Goal: Information Seeking & Learning: Compare options

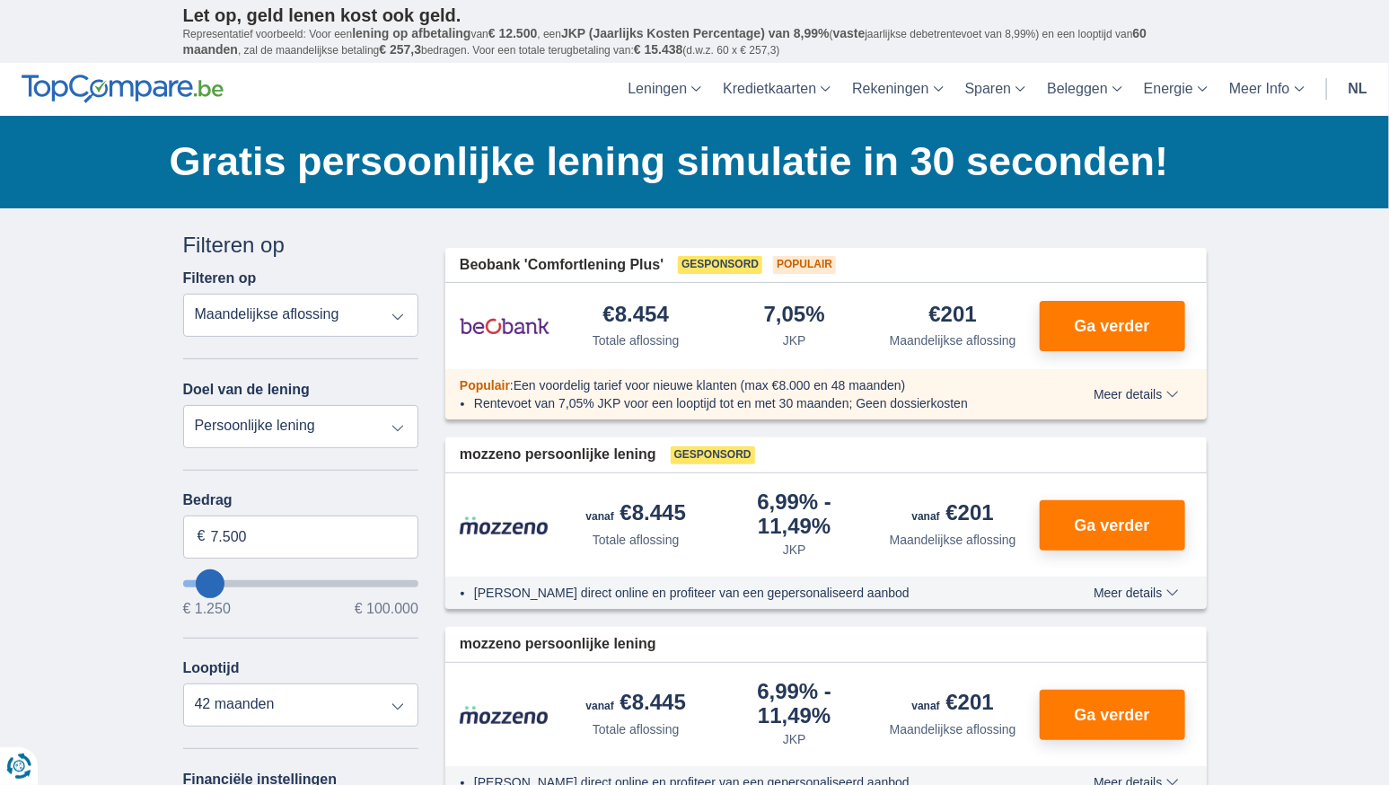
click at [279, 316] on select "Totale aflossing JKP Maandelijkse aflossing" at bounding box center [301, 315] width 236 height 43
click at [225, 423] on select "Persoonlijke lening Auto Moto / fiets Mobilhome / caravan Renovatie Energie Sch…" at bounding box center [301, 426] width 236 height 43
click at [233, 540] on input "7.500" at bounding box center [301, 537] width 236 height 43
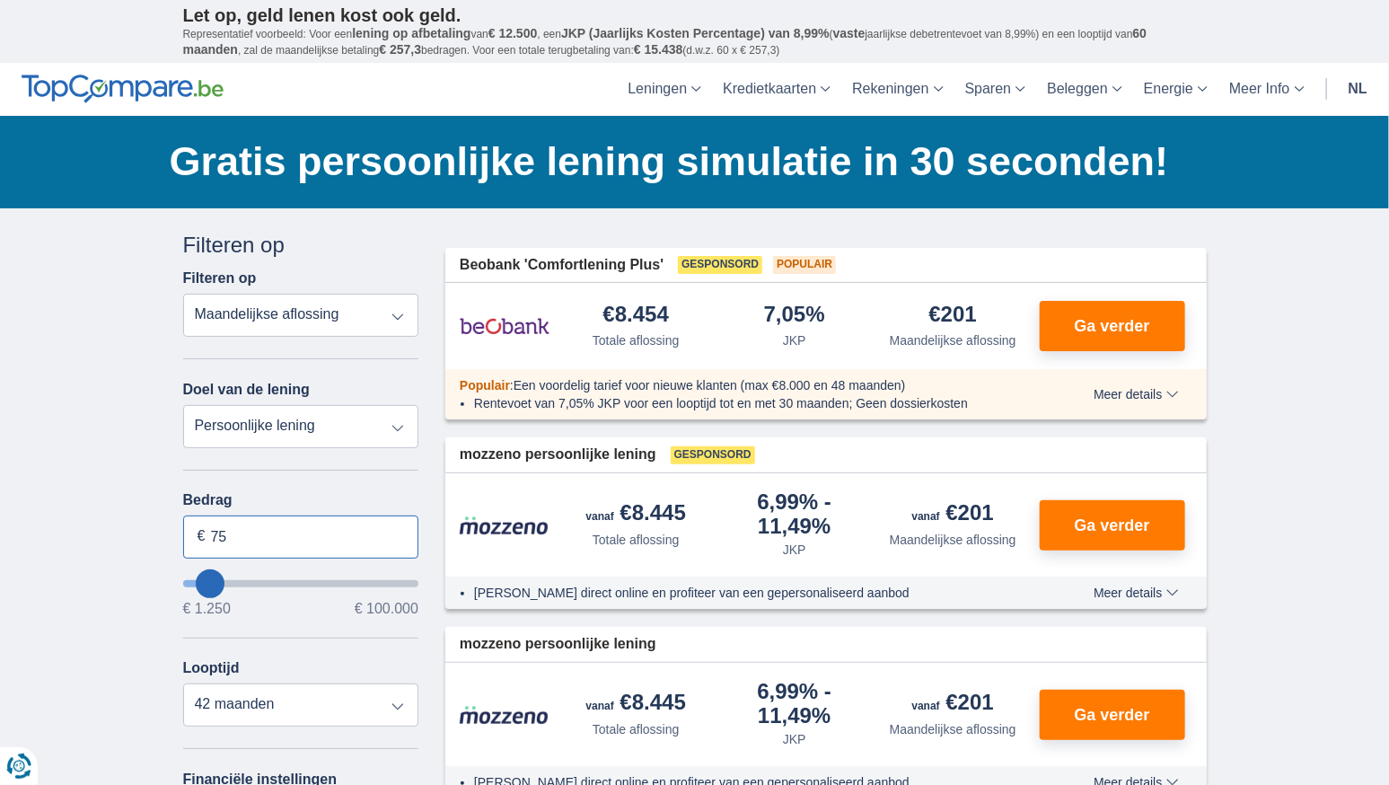
type input "7"
type input "25.000"
type input "25250"
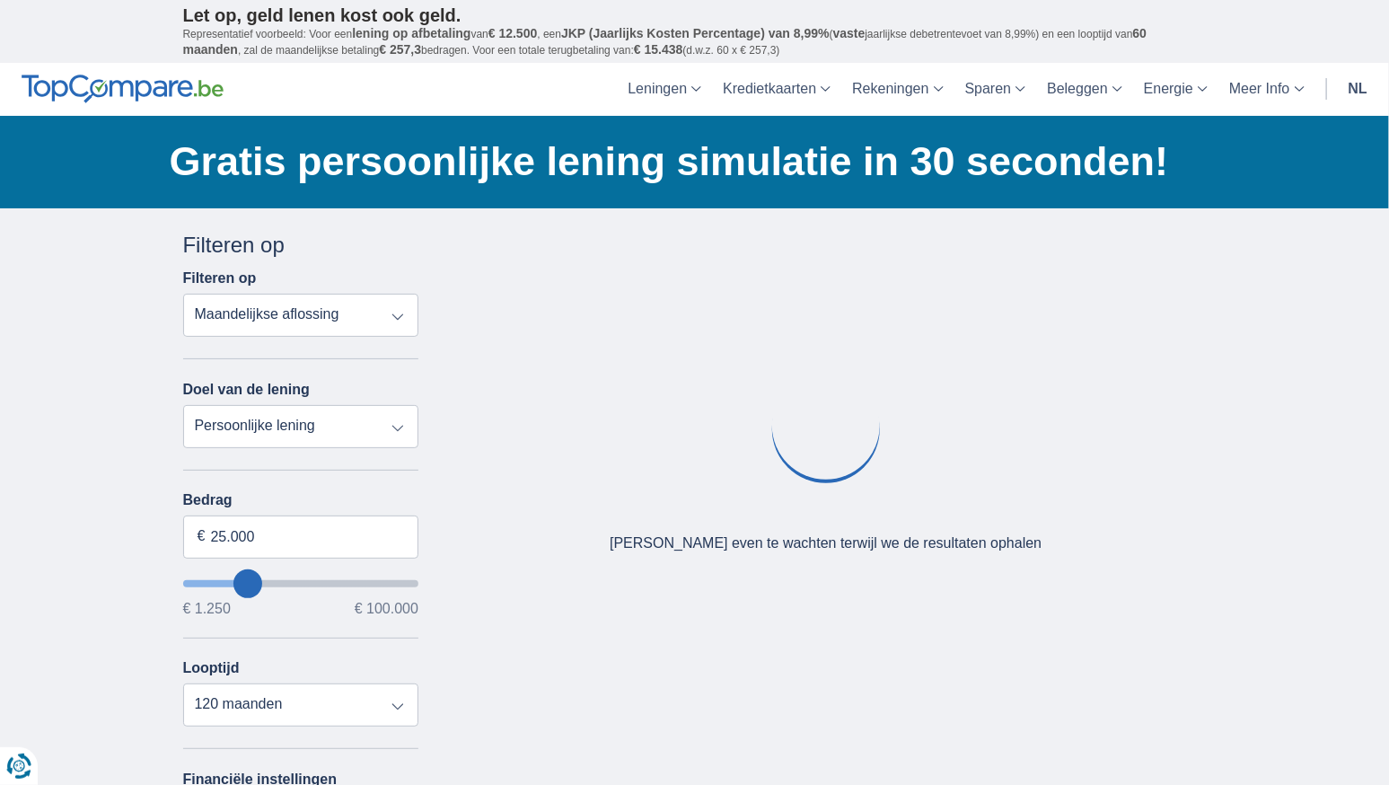
click at [86, 607] on div "× widget.non-eligible-application.title widget.non-eligible-application.text no…" at bounding box center [694, 667] width 1389 height 919
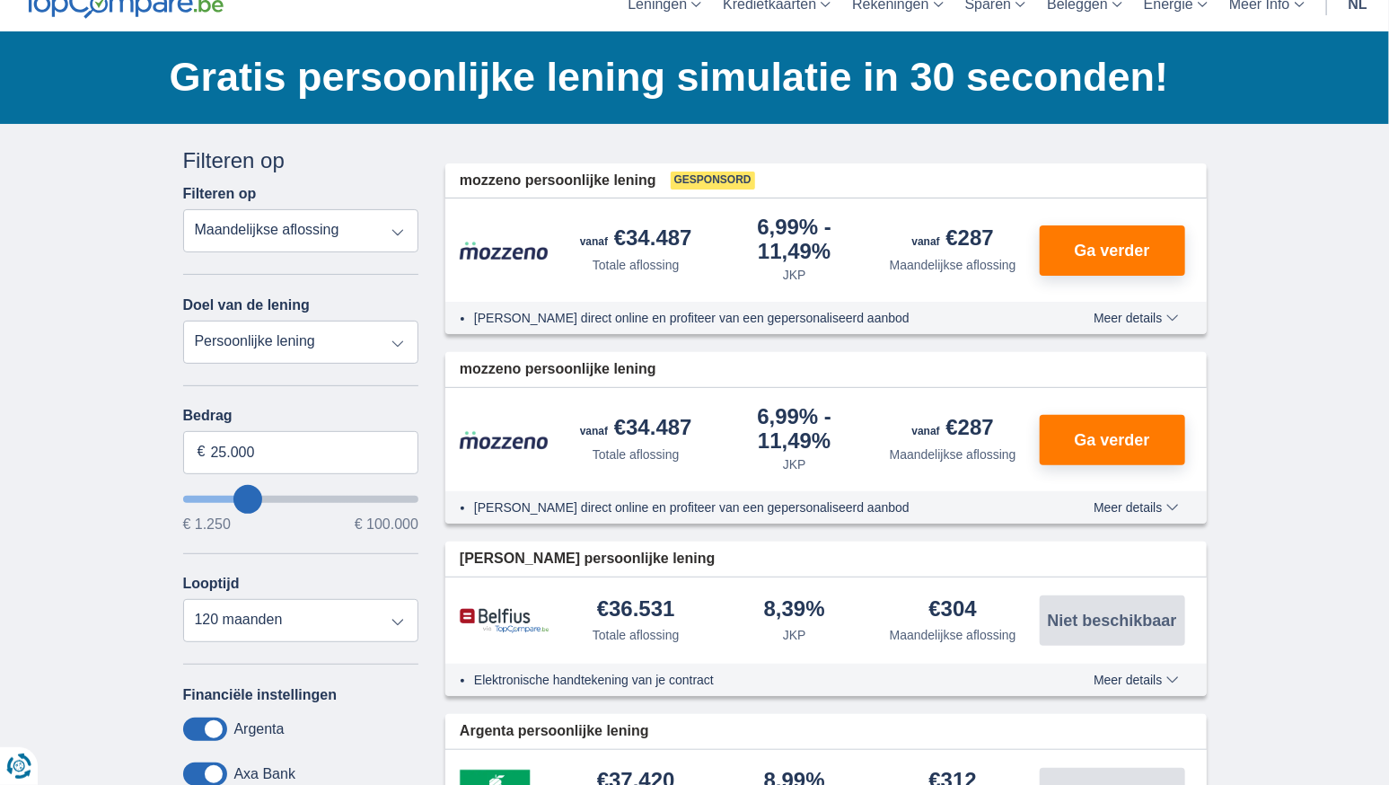
scroll to position [94, 0]
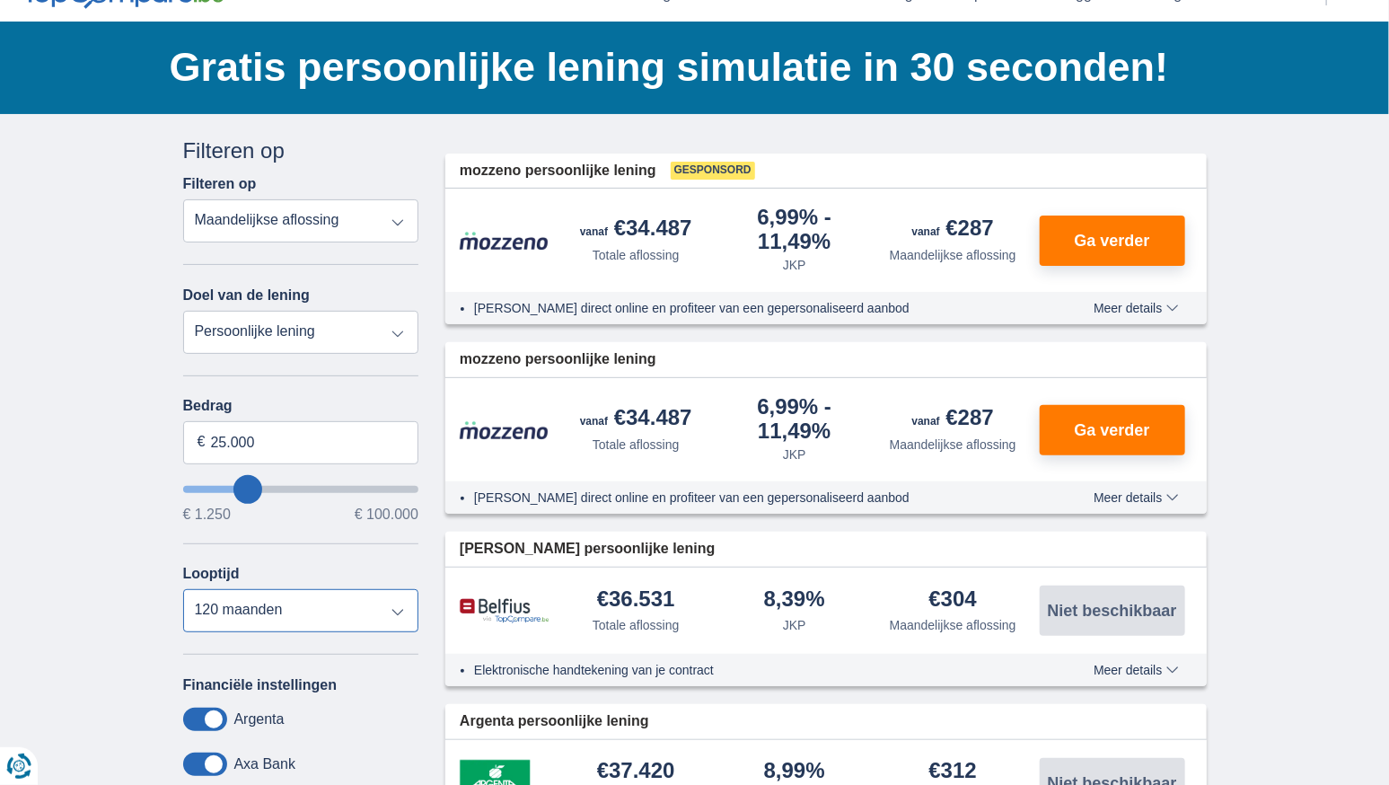
click at [285, 598] on select "12 maanden 18 maanden 24 maanden 30 maanden 36 maanden 42 maanden 48 maanden 60…" at bounding box center [301, 610] width 236 height 43
select select "30"
click at [183, 589] on select "12 maanden 18 maanden 24 maanden 30 maanden 36 maanden 42 maanden 48 maanden 60…" at bounding box center [301, 610] width 236 height 43
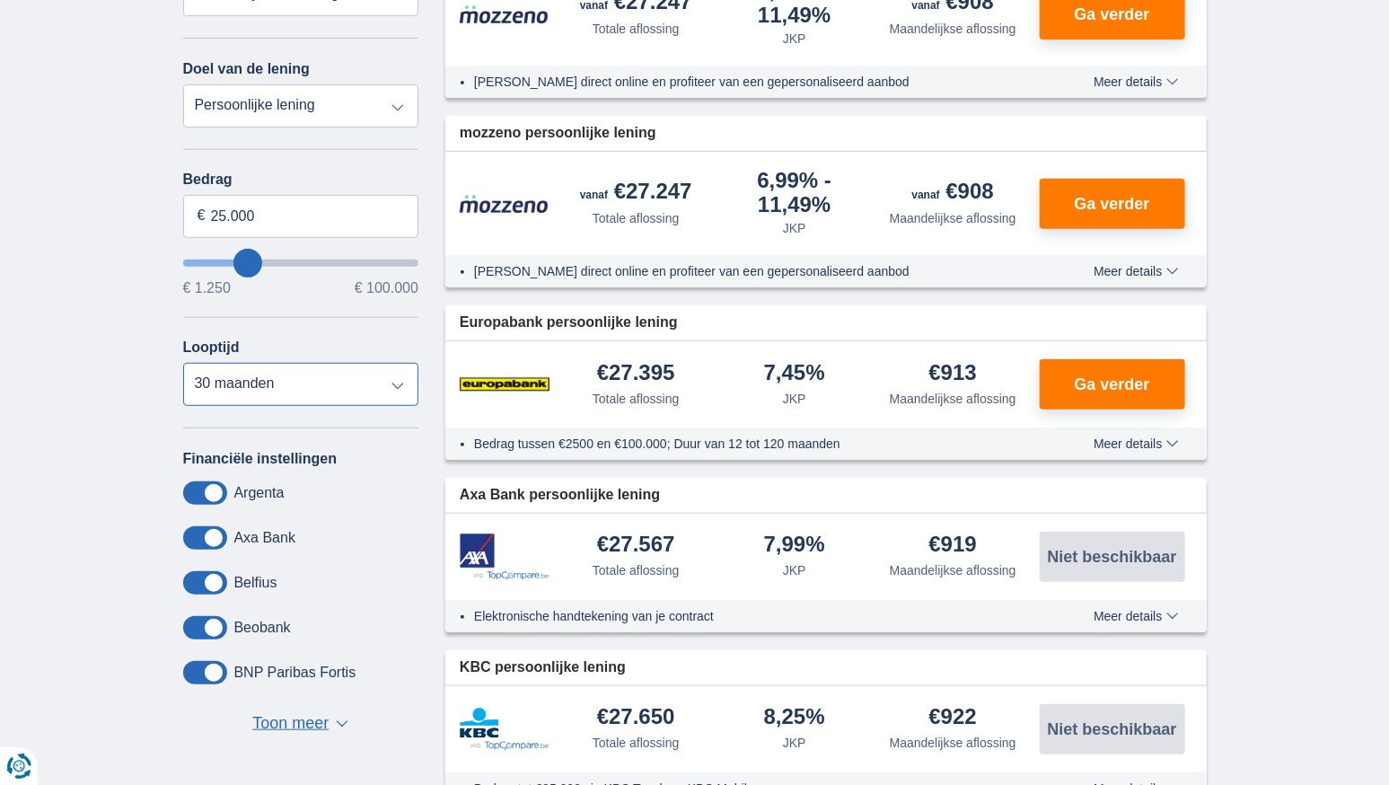
scroll to position [320, 0]
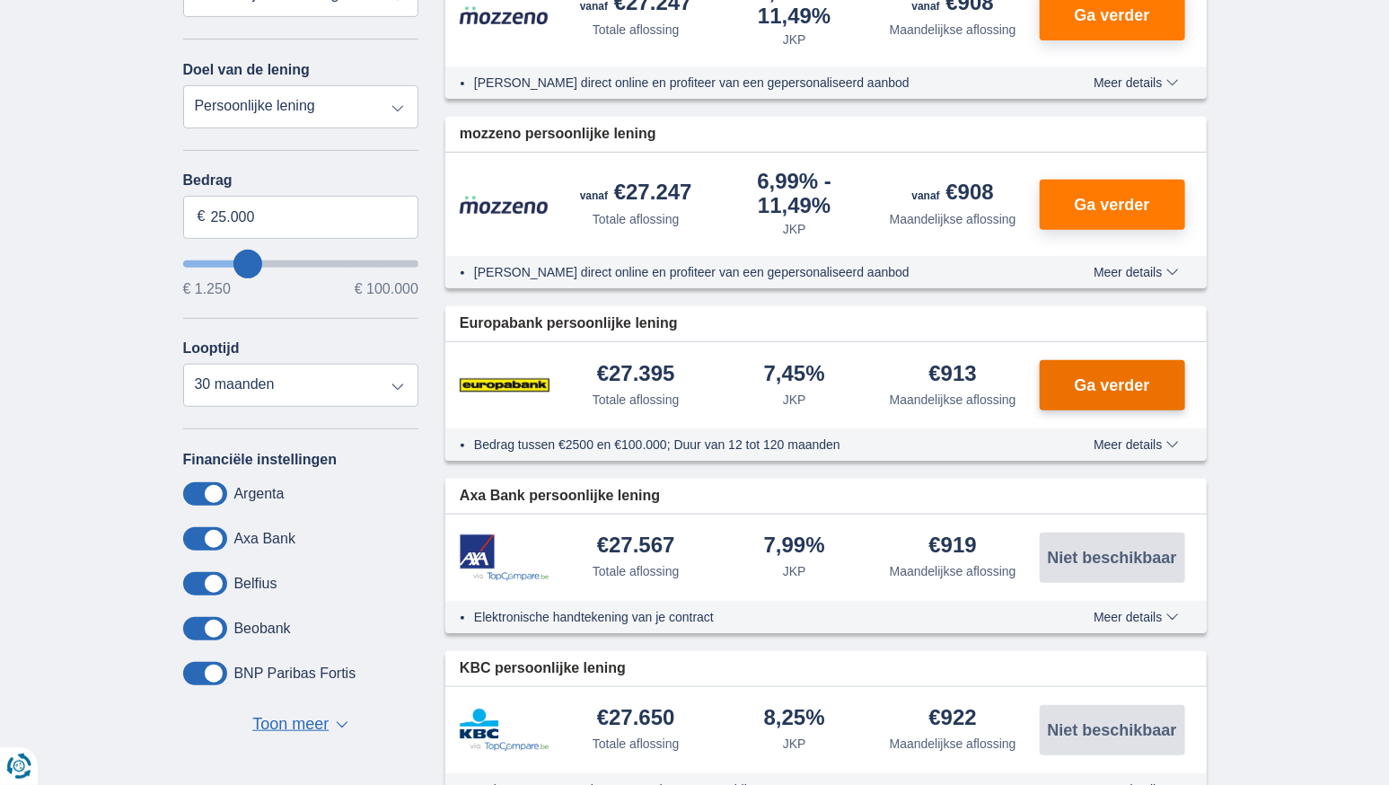
click at [1134, 383] on span "Ga verder" at bounding box center [1111, 385] width 75 height 16
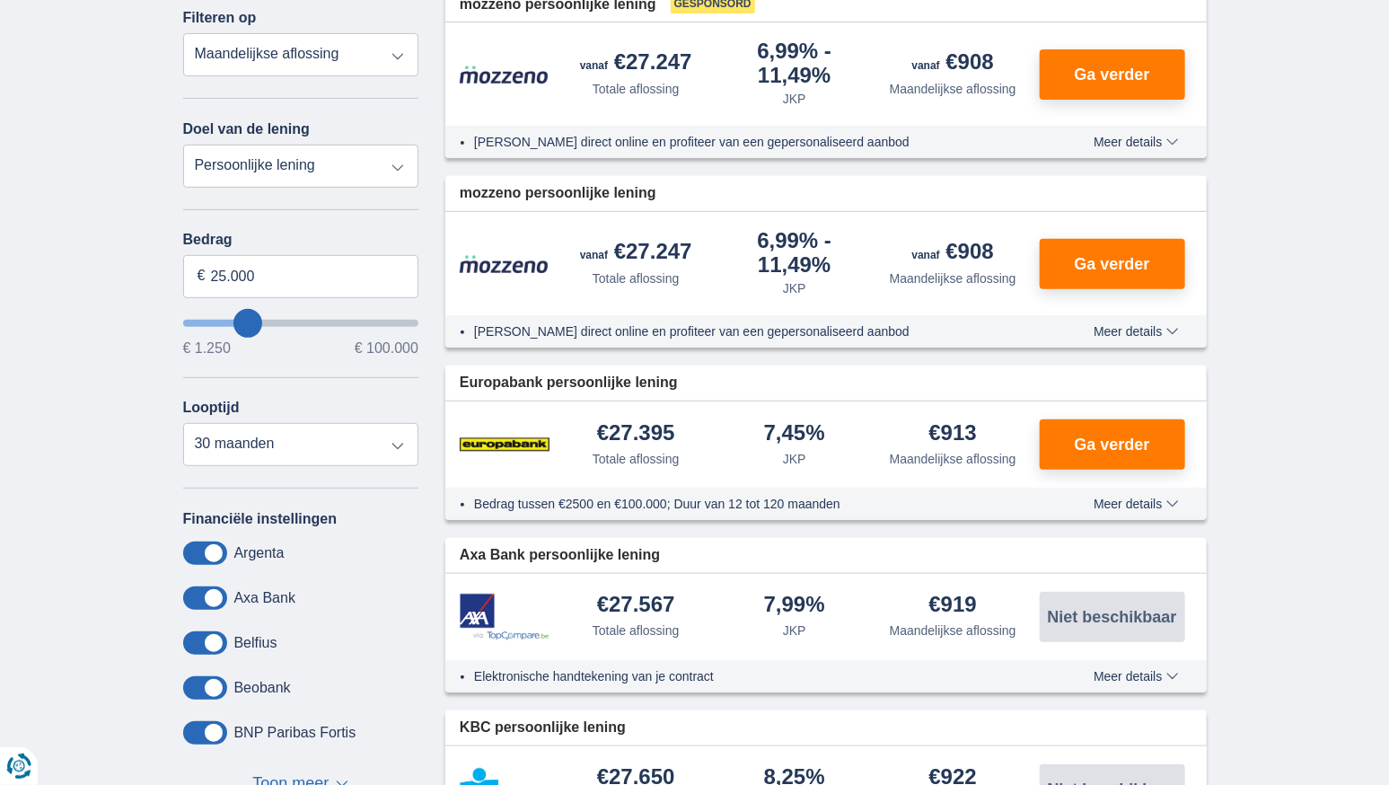
scroll to position [0, 0]
